Goal: Navigation & Orientation: Find specific page/section

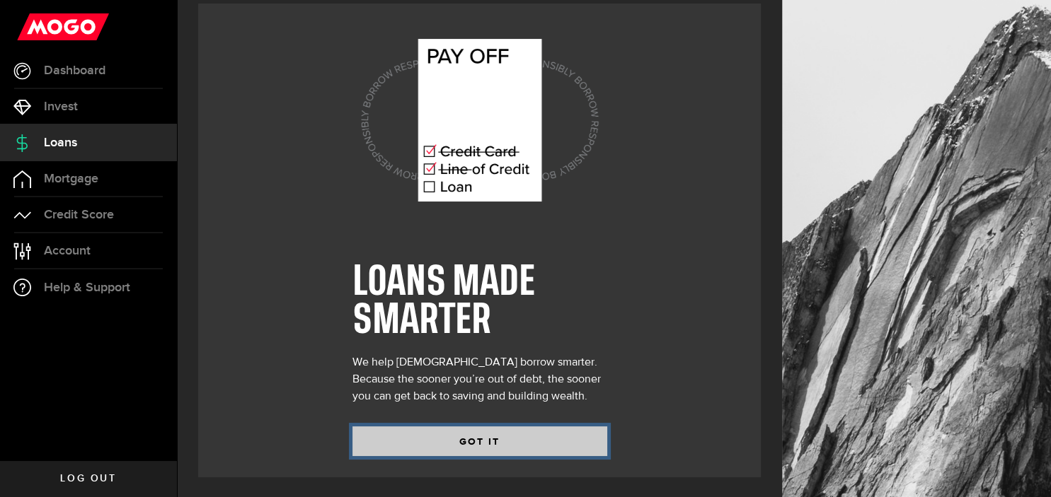
click at [514, 443] on button "GOT IT" at bounding box center [479, 442] width 255 height 30
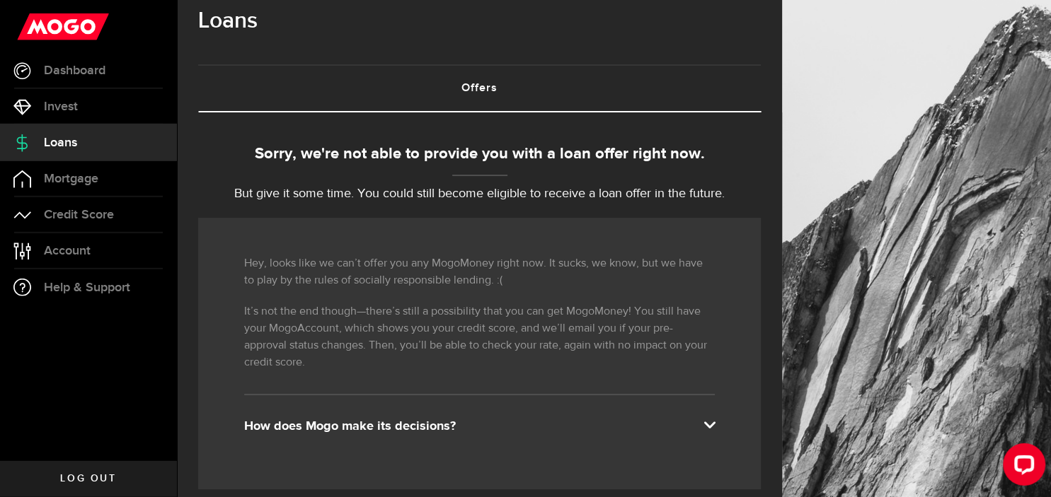
scroll to position [18, 0]
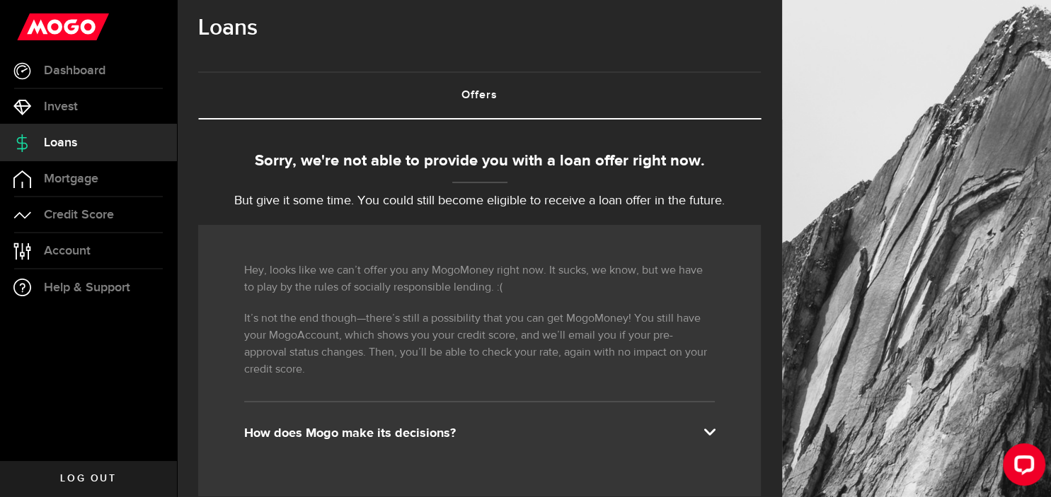
click at [698, 194] on p "But give it some time. You could still become eligible to receive a loan offer …" at bounding box center [479, 201] width 562 height 19
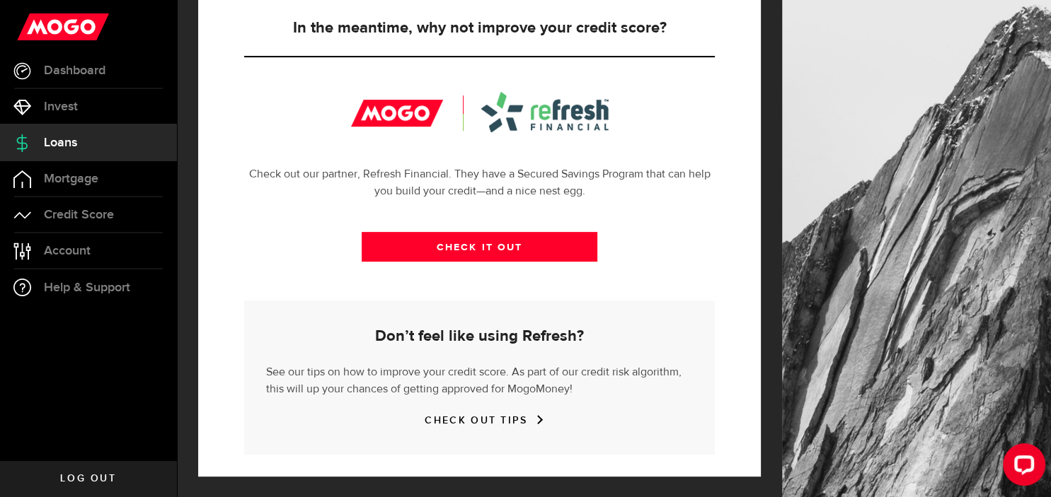
scroll to position [298, 0]
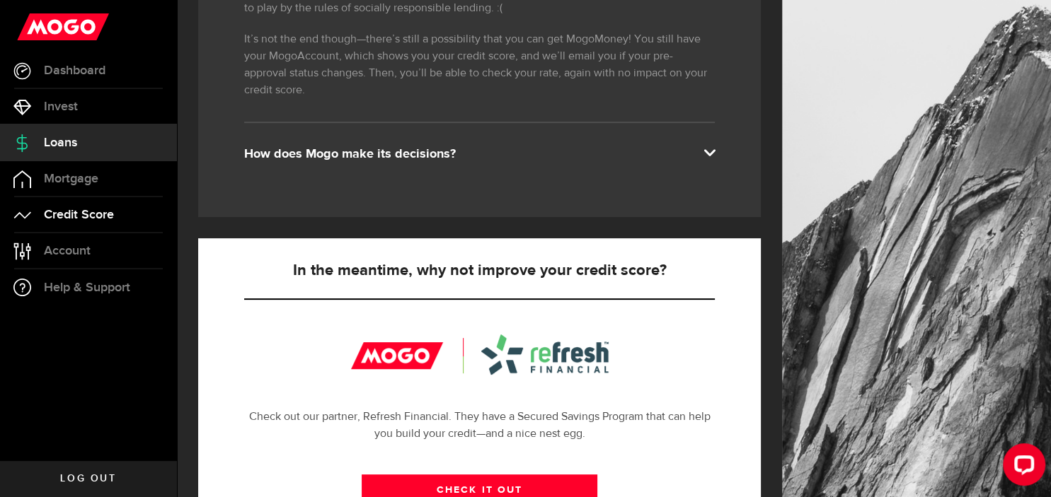
click at [66, 215] on span "Credit Score" at bounding box center [79, 215] width 70 height 13
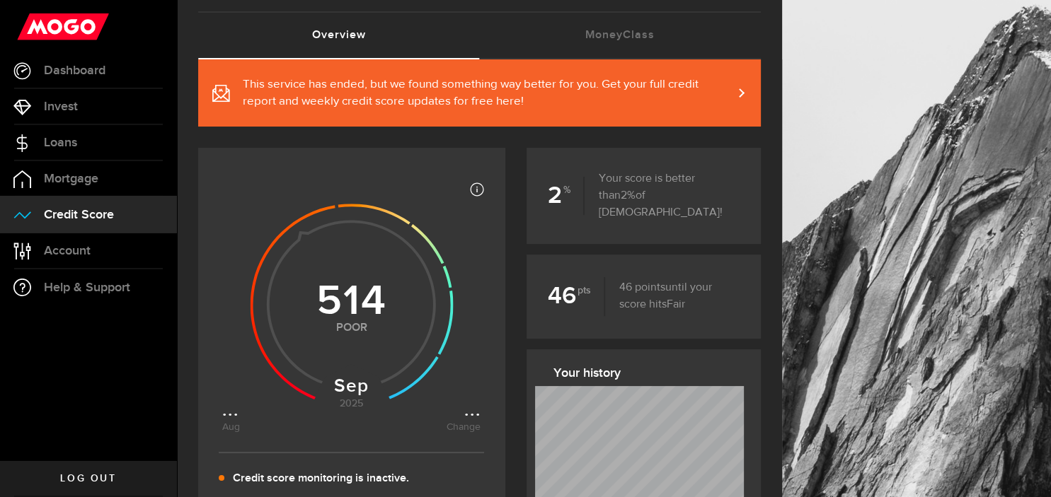
scroll to position [93, 0]
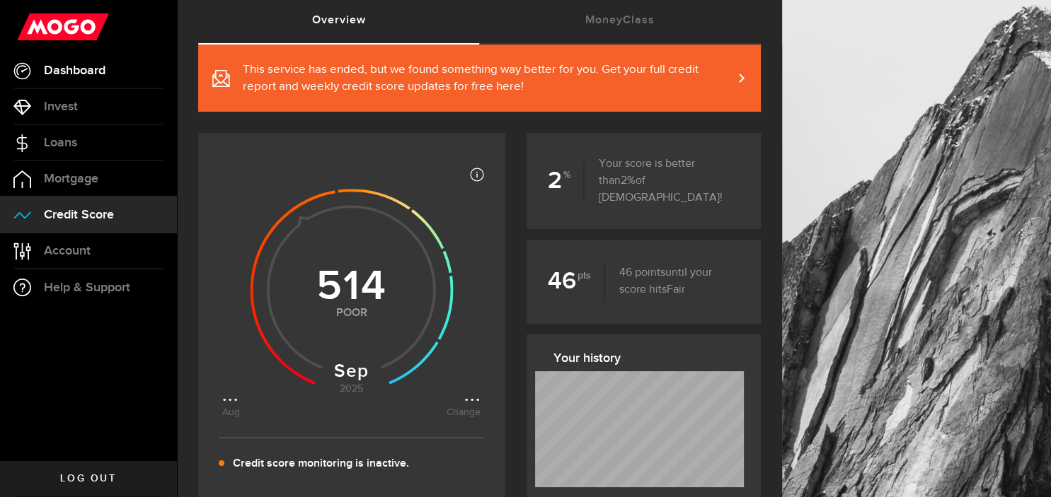
click at [83, 54] on link "Dashboard" at bounding box center [88, 70] width 177 height 35
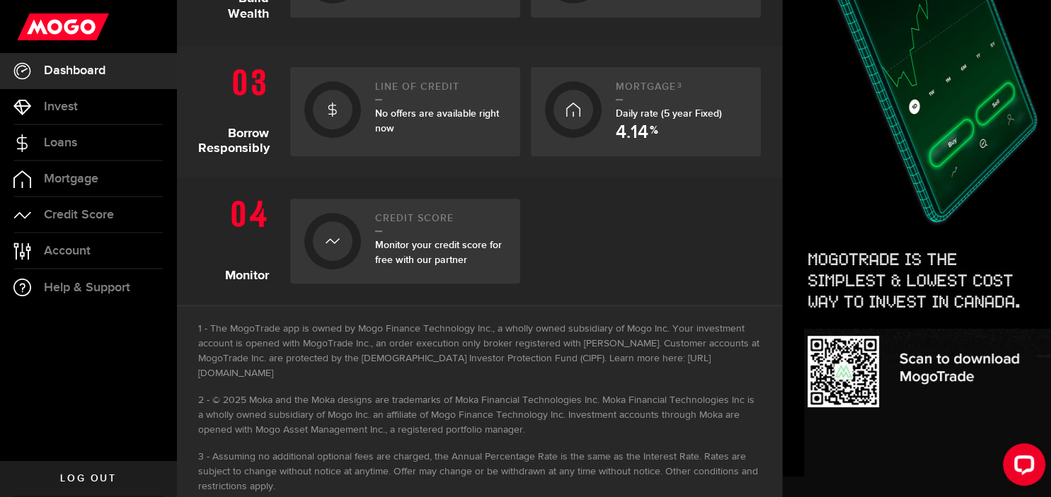
scroll to position [537, 0]
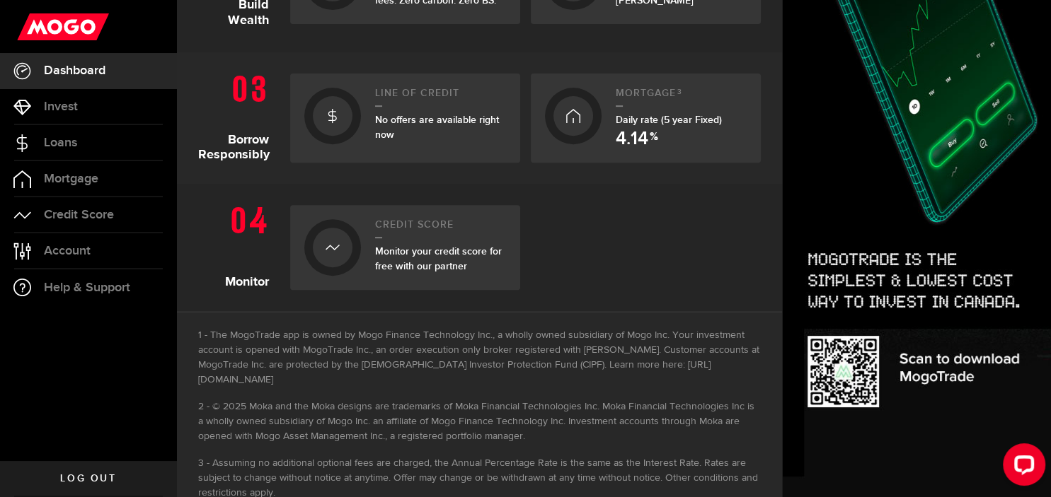
click at [405, 110] on div "Line of credit No offers are available right now" at bounding box center [440, 118] width 131 height 61
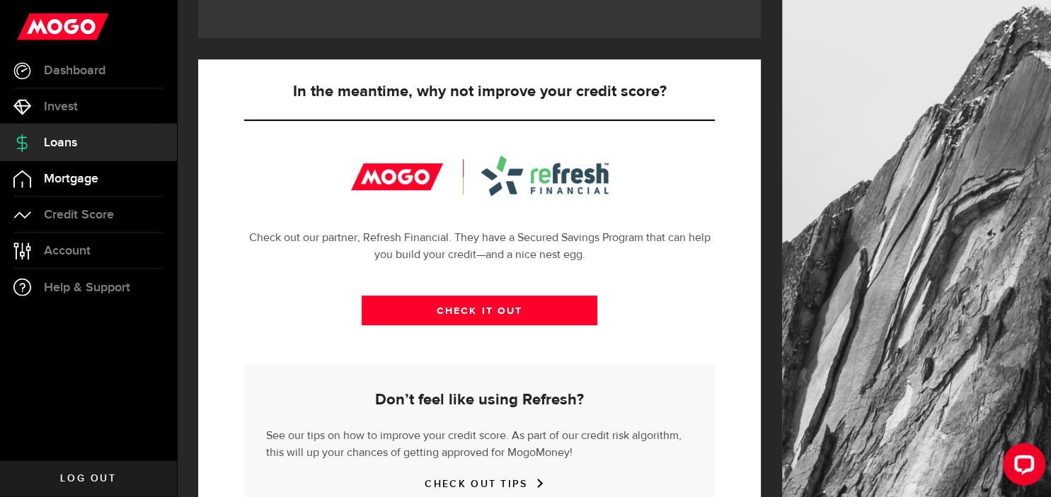
scroll to position [541, 0]
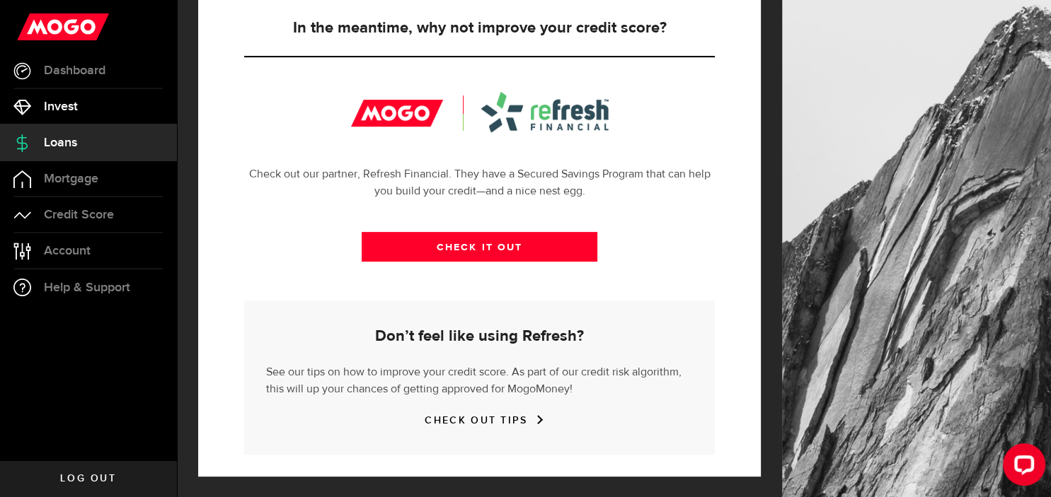
click at [58, 100] on span "Invest" at bounding box center [61, 106] width 34 height 13
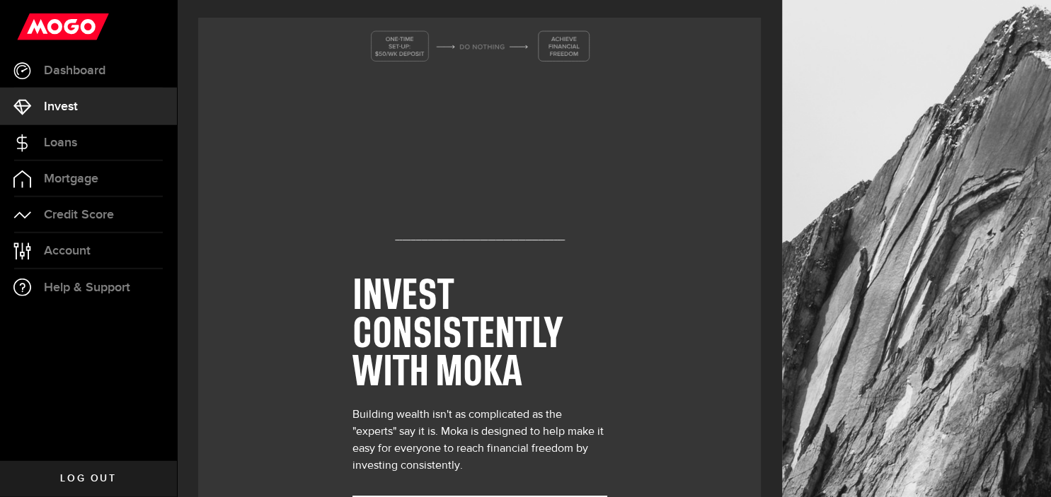
scroll to position [69, 0]
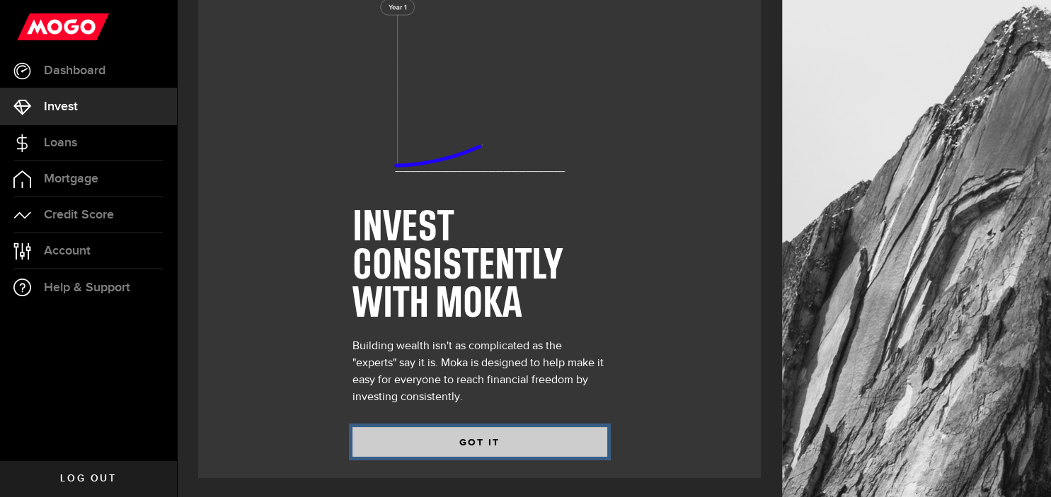
click at [558, 444] on button "GOT IT" at bounding box center [479, 442] width 255 height 30
